Goal: Transaction & Acquisition: Book appointment/travel/reservation

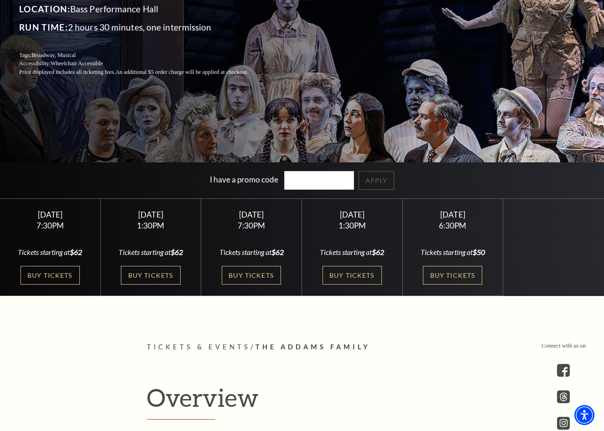
scroll to position [188, 0]
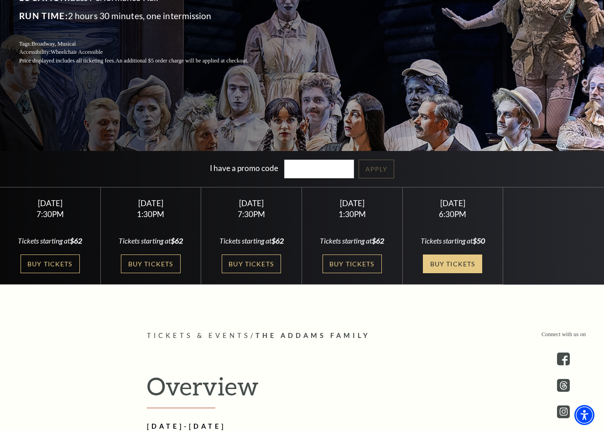
click at [438, 255] on link "Buy Tickets" at bounding box center [452, 264] width 59 height 19
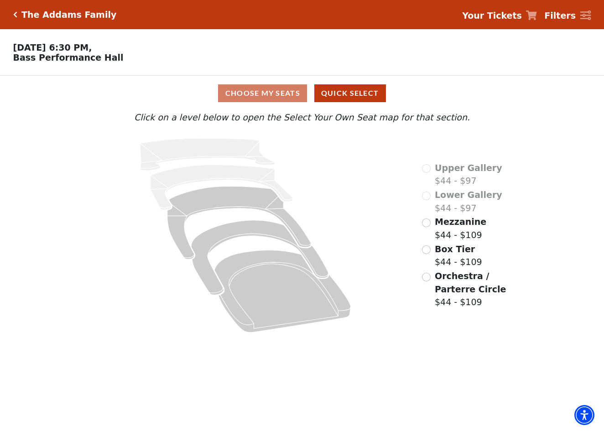
click at [287, 97] on div "Choose My Seats Quick Select" at bounding box center [302, 93] width 453 height 18
click at [270, 91] on div "Choose My Seats Quick Select" at bounding box center [302, 93] width 453 height 18
click at [406, 152] on icon at bounding box center [245, 235] width 327 height 206
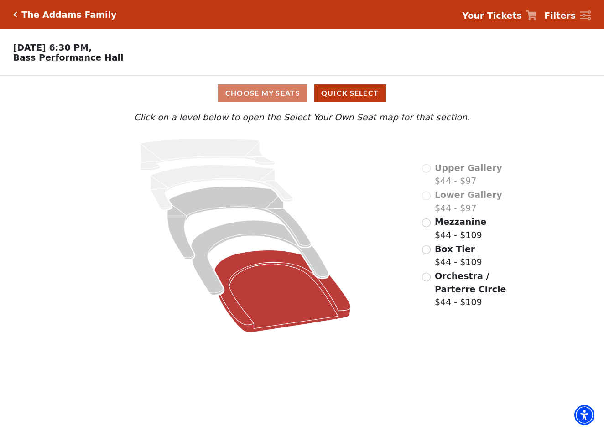
click at [245, 273] on icon at bounding box center [282, 292] width 136 height 82
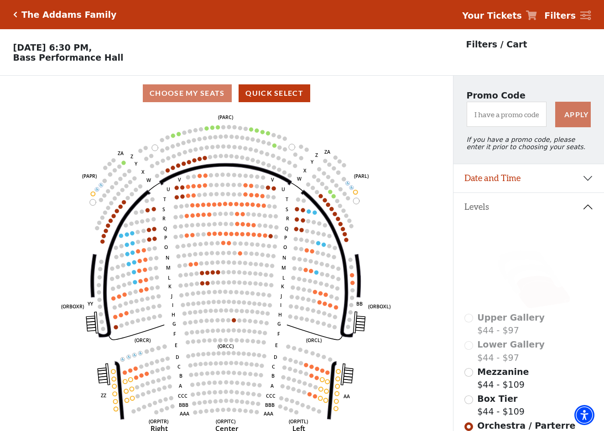
click at [18, 15] on div "The Addams Family" at bounding box center [66, 15] width 99 height 10
click at [14, 15] on icon "Click here to go back to filters" at bounding box center [15, 14] width 4 height 6
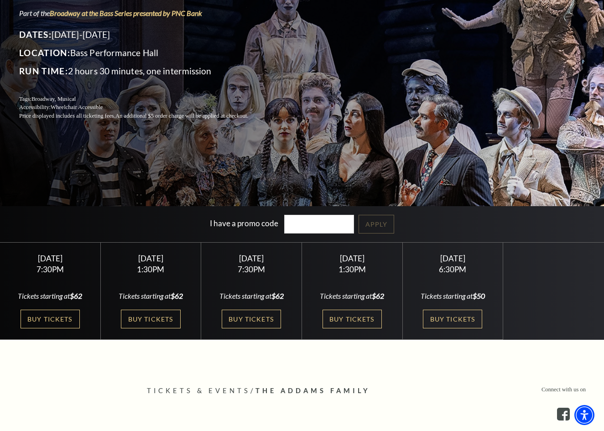
scroll to position [149, 0]
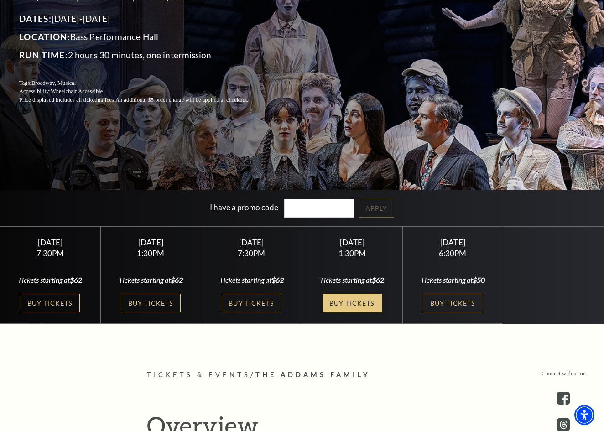
click at [354, 308] on link "Buy Tickets" at bounding box center [352, 303] width 59 height 19
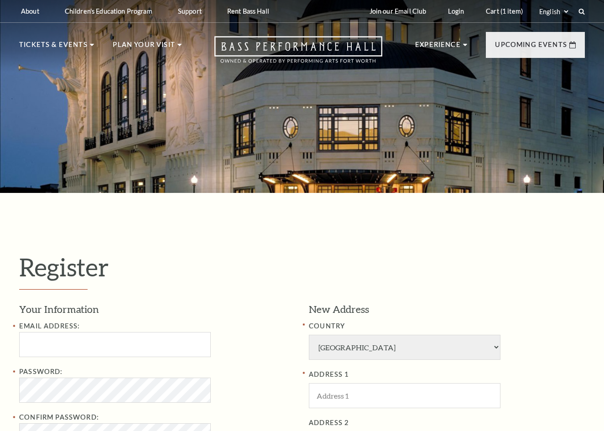
select select "1"
select select "[GEOGRAPHIC_DATA]"
